Goal: Communication & Community: Connect with others

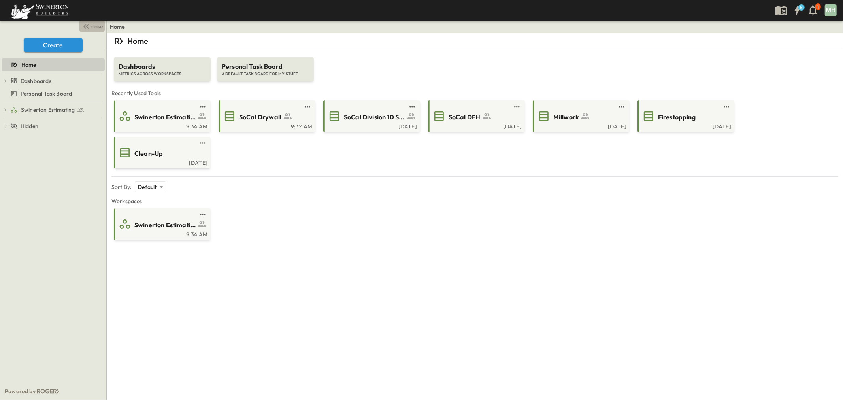
click at [98, 24] on span "close" at bounding box center [97, 27] width 12 height 8
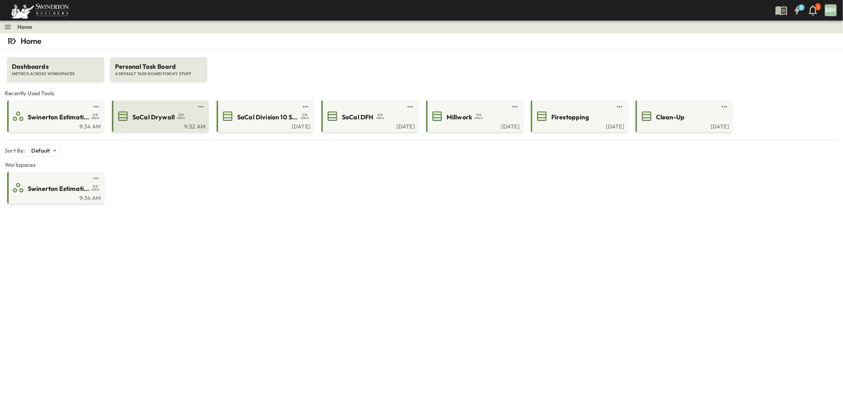
click at [170, 111] on div "SoCal Drywall" at bounding box center [167, 116] width 70 height 11
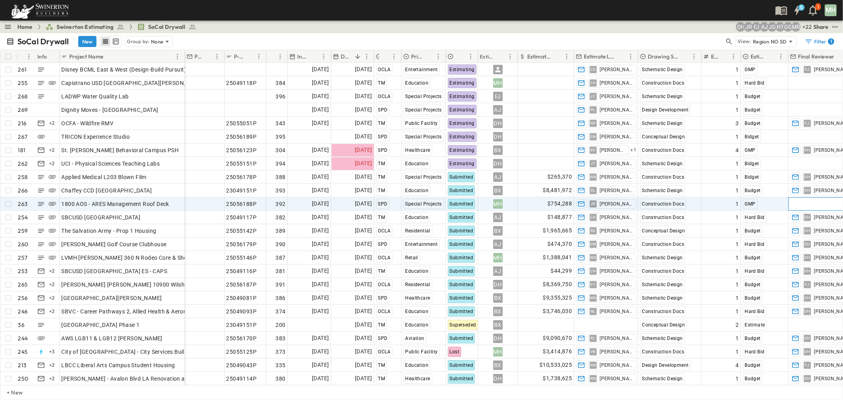
click at [822, 202] on span "Add Contact" at bounding box center [807, 204] width 32 height 8
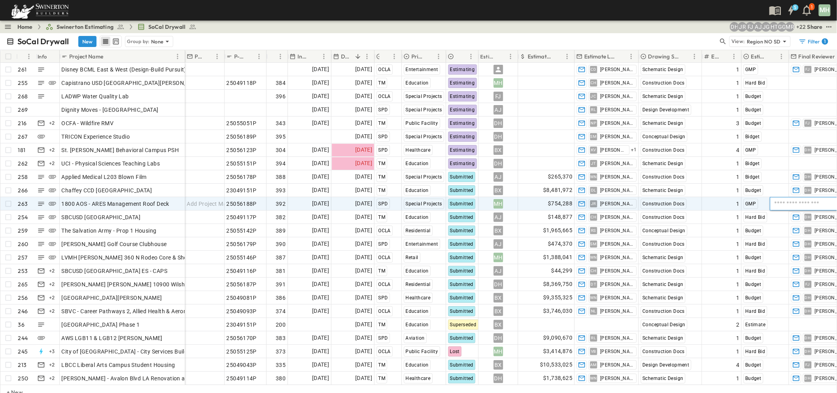
click at [820, 203] on input "text" at bounding box center [807, 203] width 68 height 9
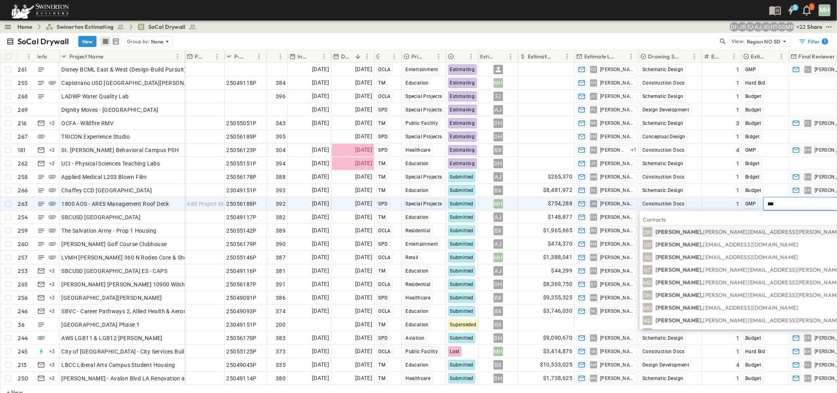
type input "***"
click at [775, 230] on span "[PERSON_NAME][EMAIL_ADDRESS][PERSON_NAME][PERSON_NAME][DOMAIN_NAME]" at bounding box center [817, 232] width 229 height 7
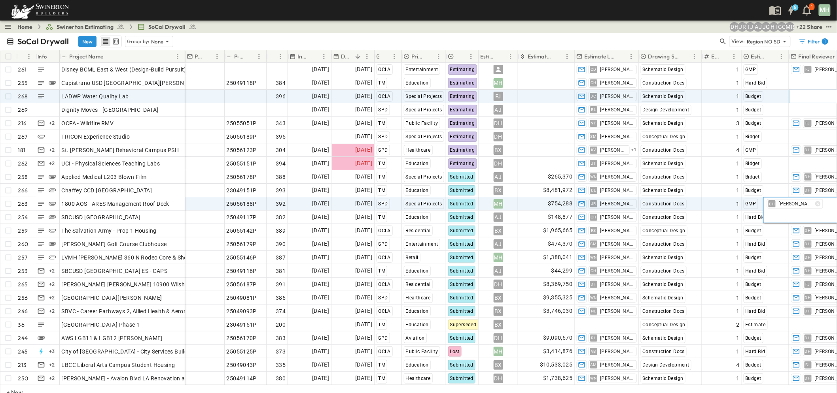
click at [805, 99] on span "Add Contact" at bounding box center [807, 97] width 32 height 8
